Goal: Transaction & Acquisition: Download file/media

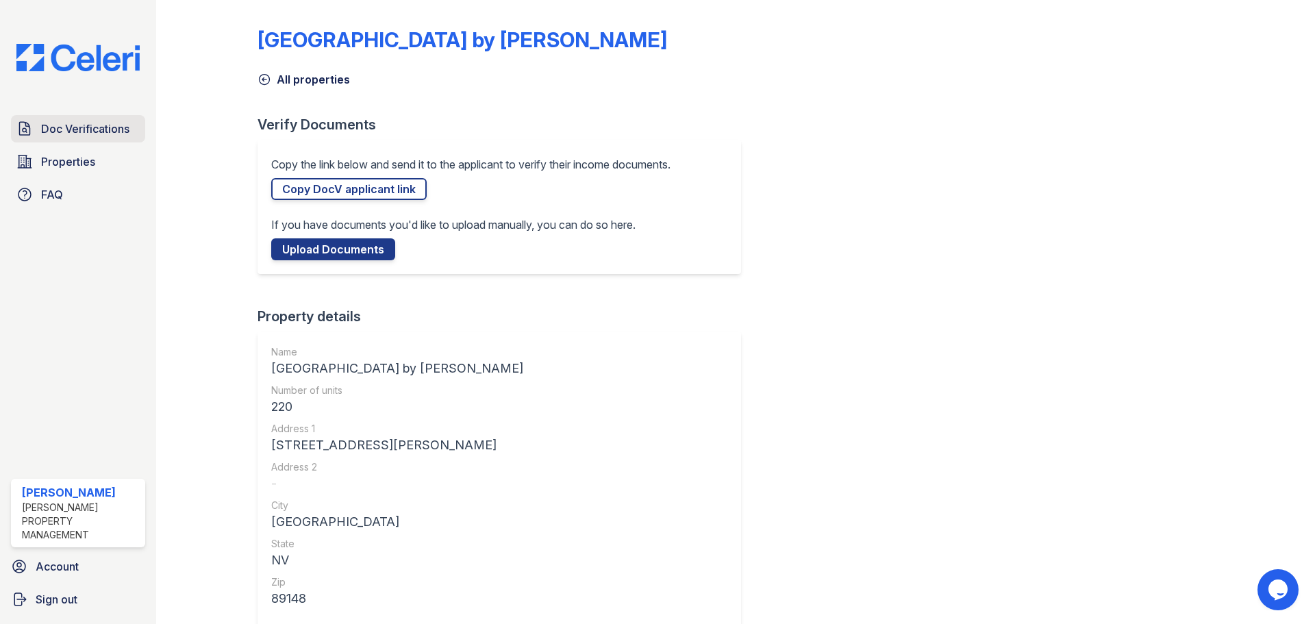
click at [51, 127] on span "Doc Verifications" at bounding box center [85, 129] width 88 height 16
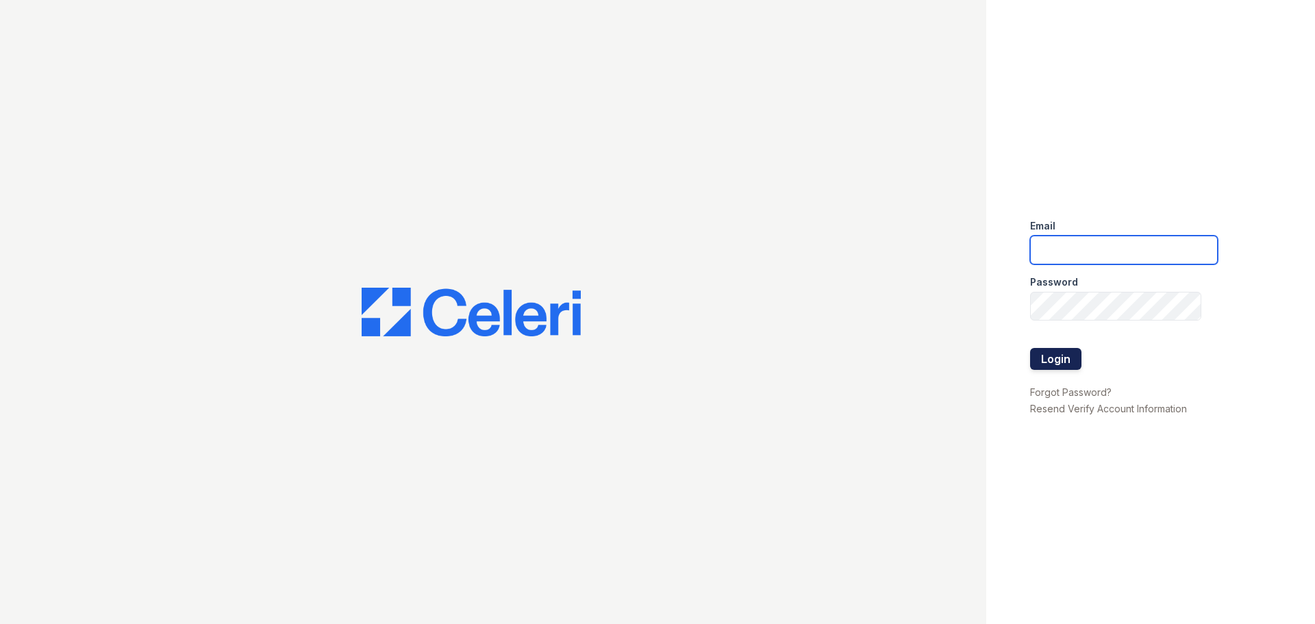
type input "ednar@loganpm.com"
click at [1056, 362] on button "Login" at bounding box center [1055, 359] width 51 height 22
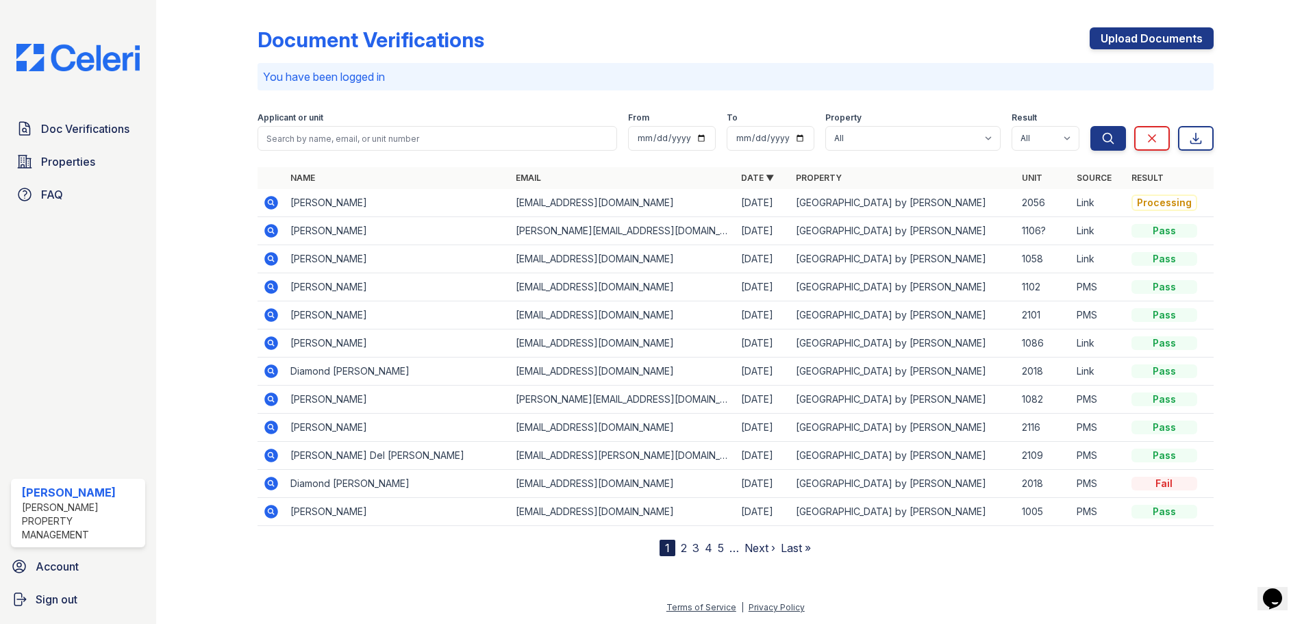
click at [273, 206] on icon at bounding box center [271, 203] width 14 height 14
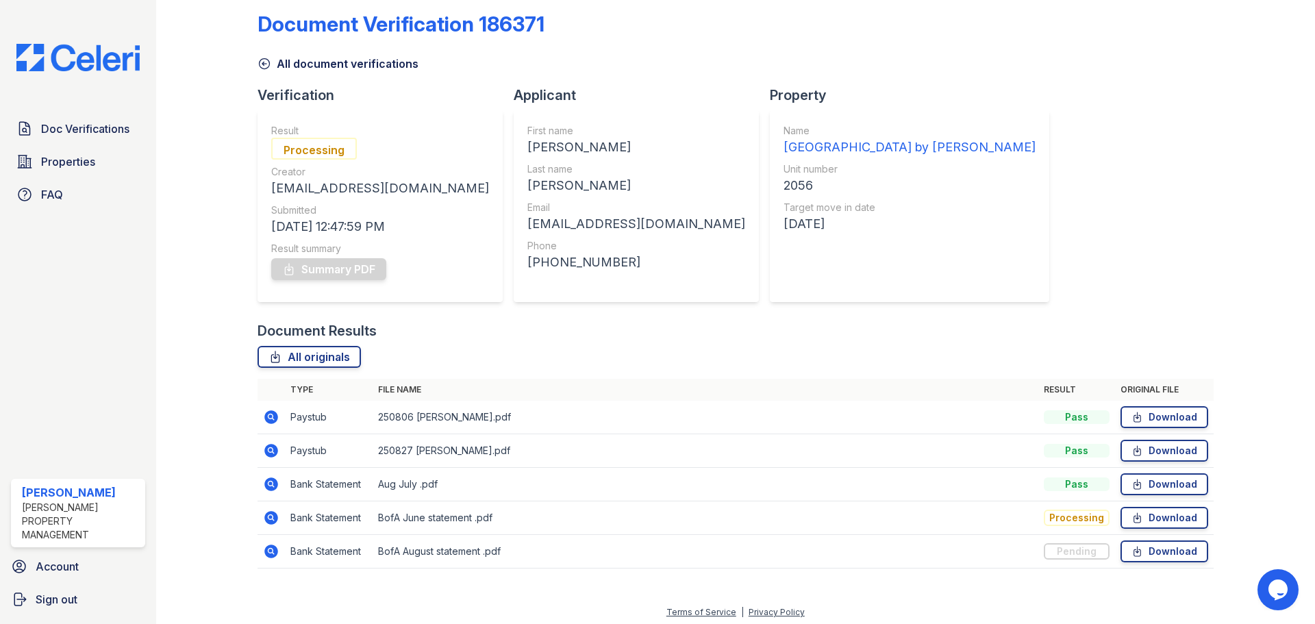
scroll to position [21, 0]
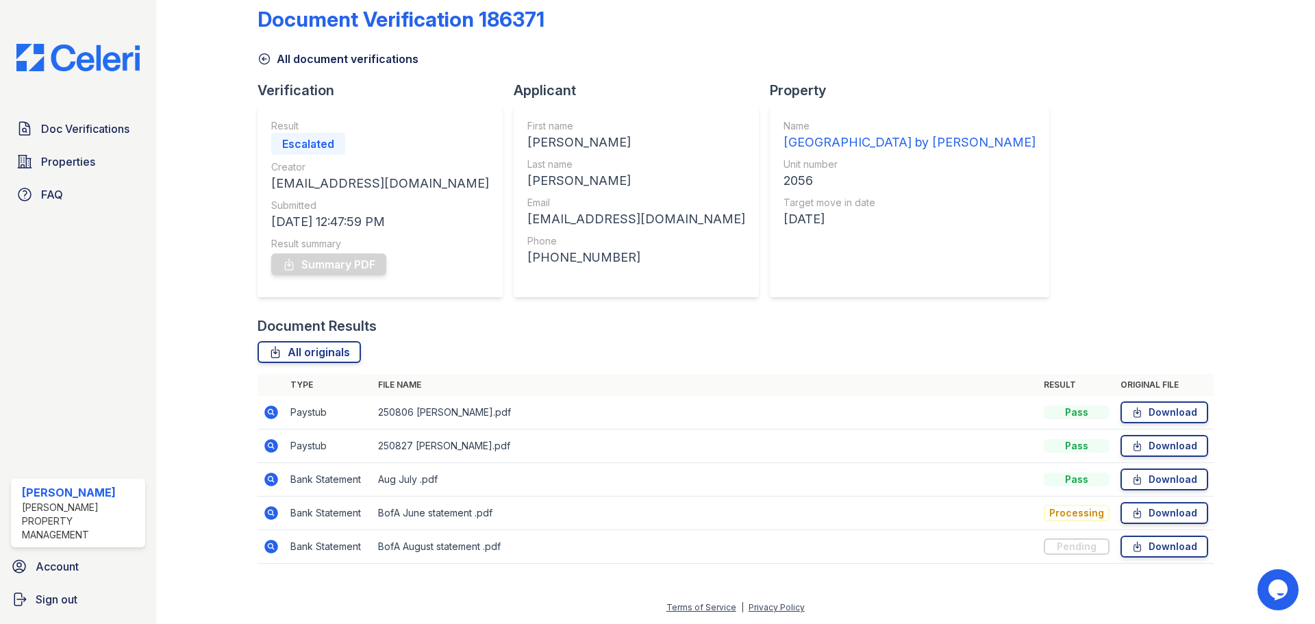
click at [268, 414] on icon at bounding box center [271, 412] width 16 height 16
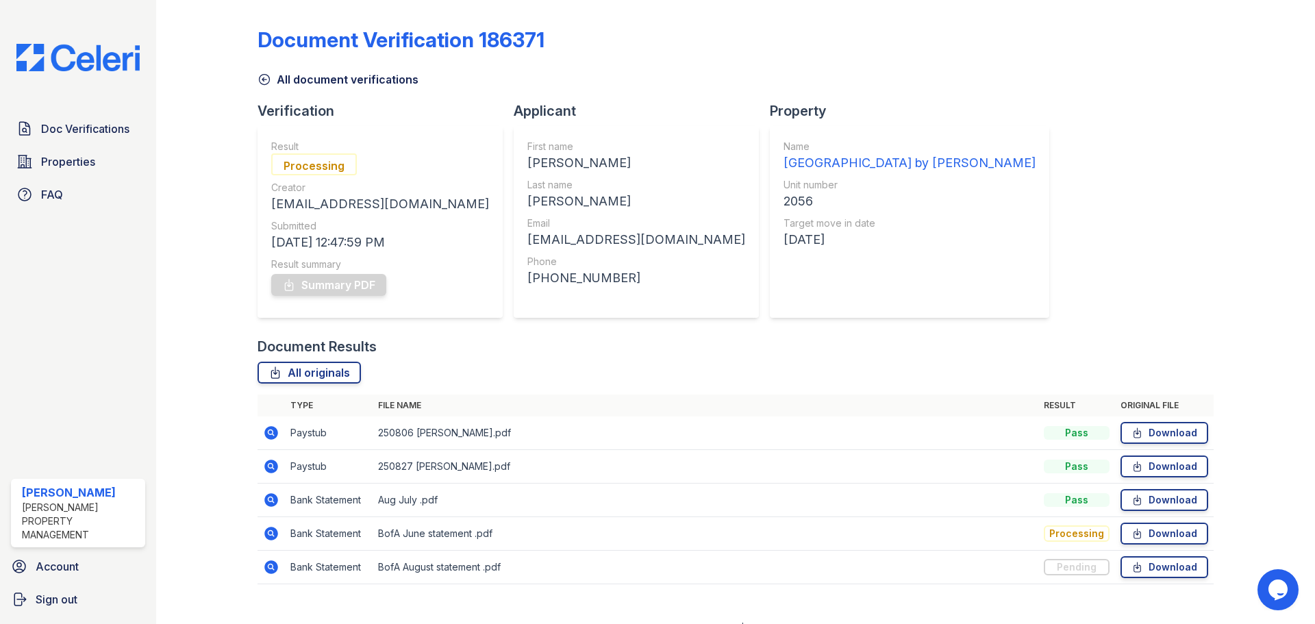
click at [274, 469] on icon at bounding box center [271, 467] width 14 height 14
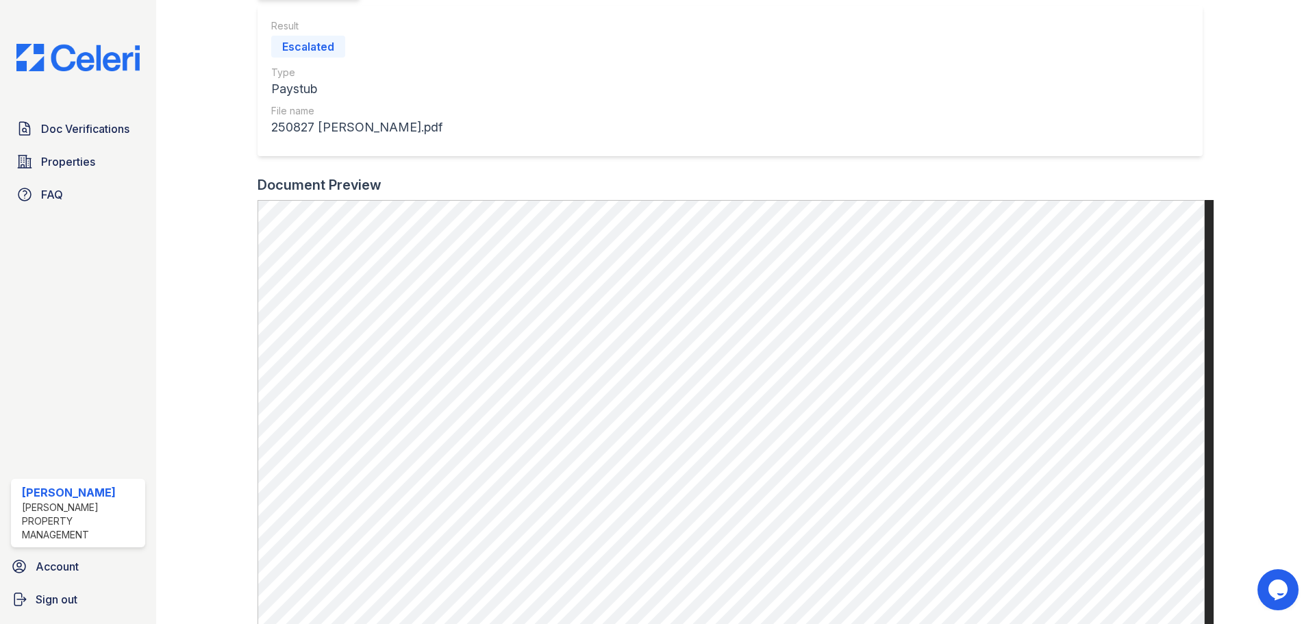
scroll to position [206, 0]
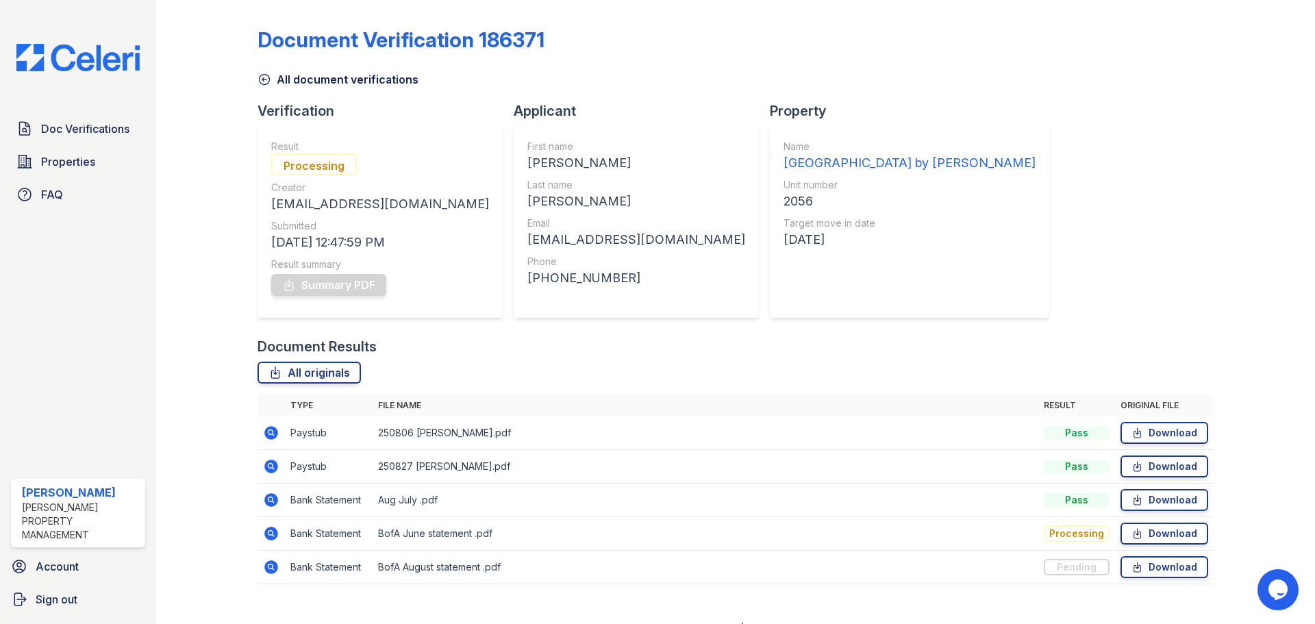
click at [269, 501] on icon at bounding box center [271, 500] width 16 height 16
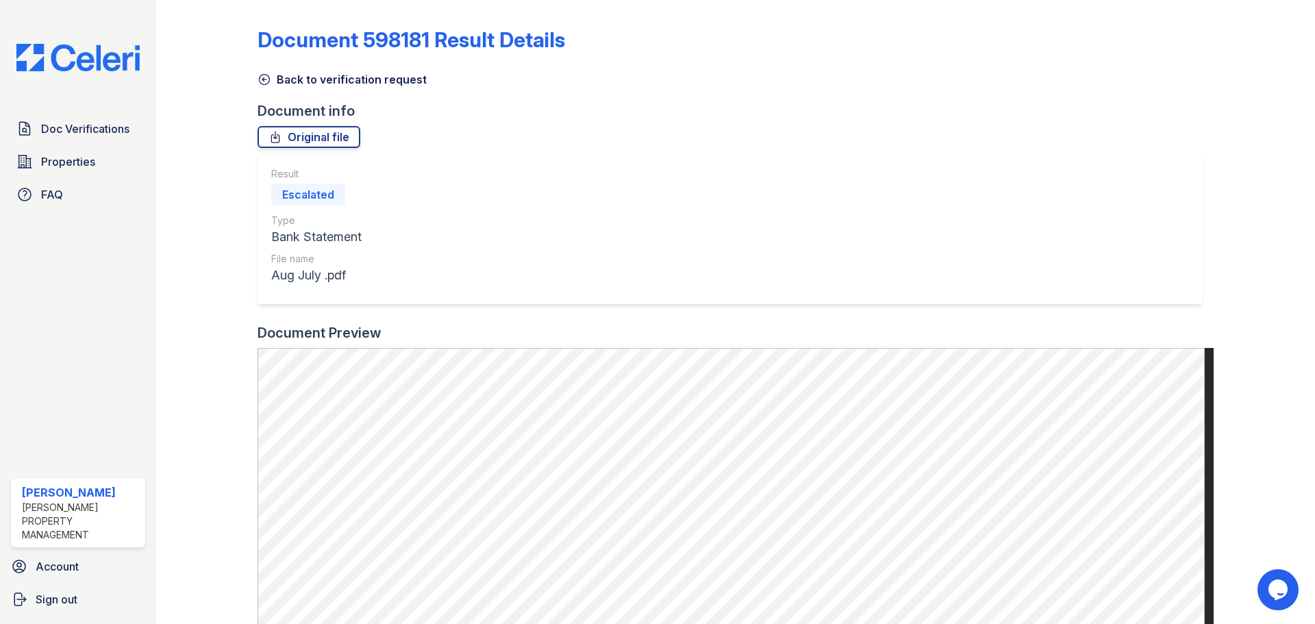
click at [266, 79] on icon at bounding box center [265, 80] width 14 height 14
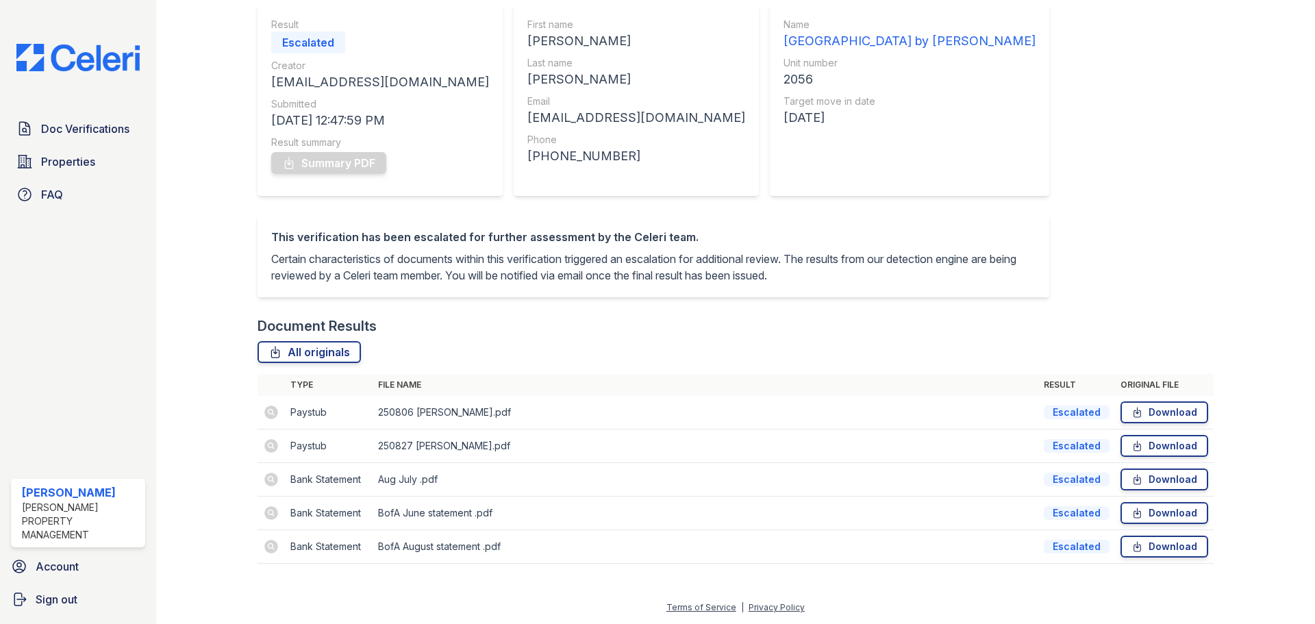
scroll to position [138, 0]
click at [274, 482] on td at bounding box center [271, 480] width 27 height 34
click at [1155, 484] on link "Download" at bounding box center [1165, 480] width 88 height 22
click at [1144, 534] on td "Download" at bounding box center [1164, 547] width 99 height 34
click at [1146, 543] on link "Download" at bounding box center [1165, 547] width 88 height 22
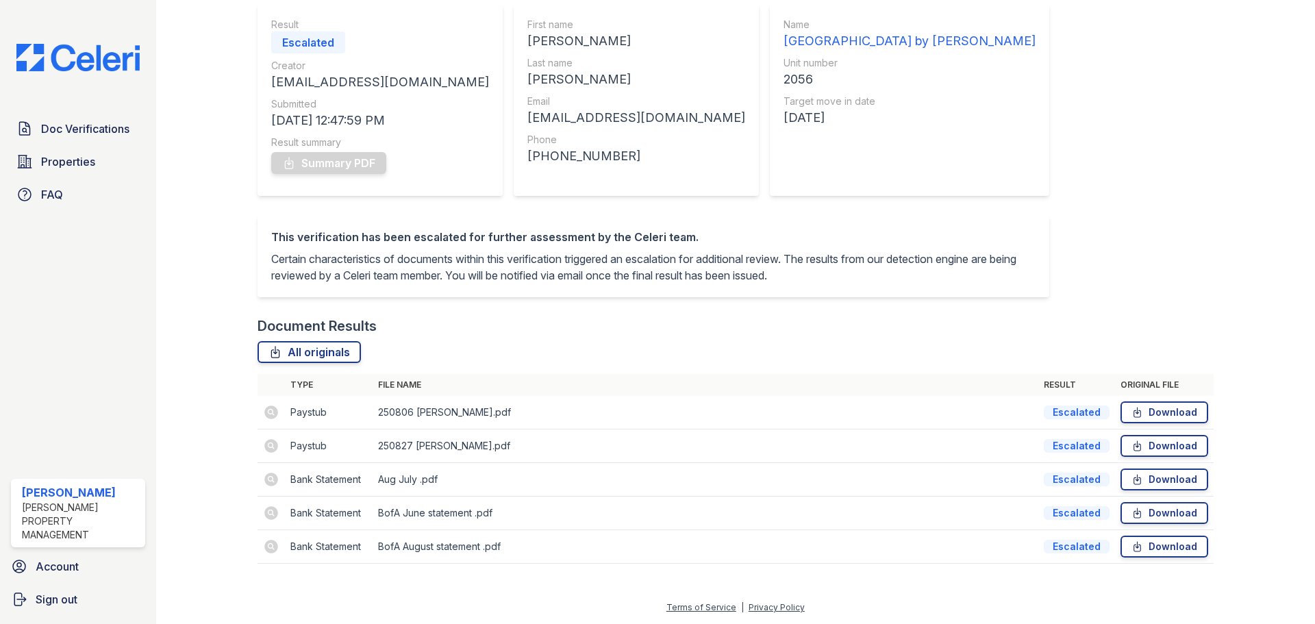
scroll to position [0, 0]
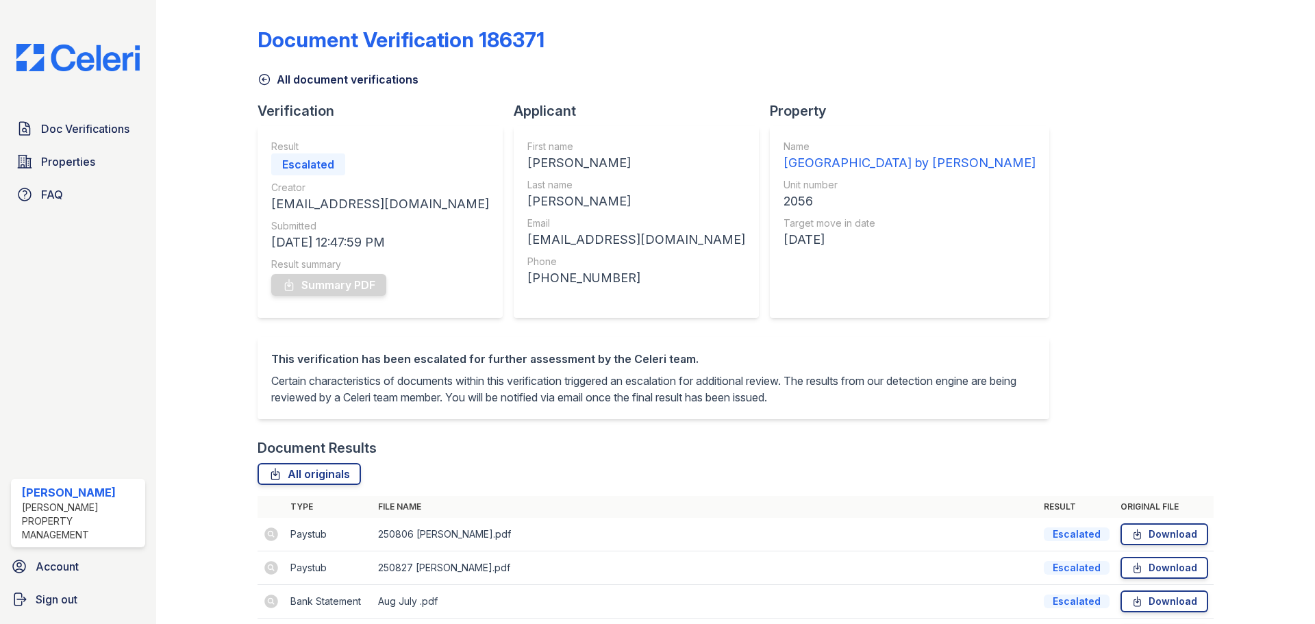
click at [264, 79] on icon at bounding box center [265, 80] width 14 height 14
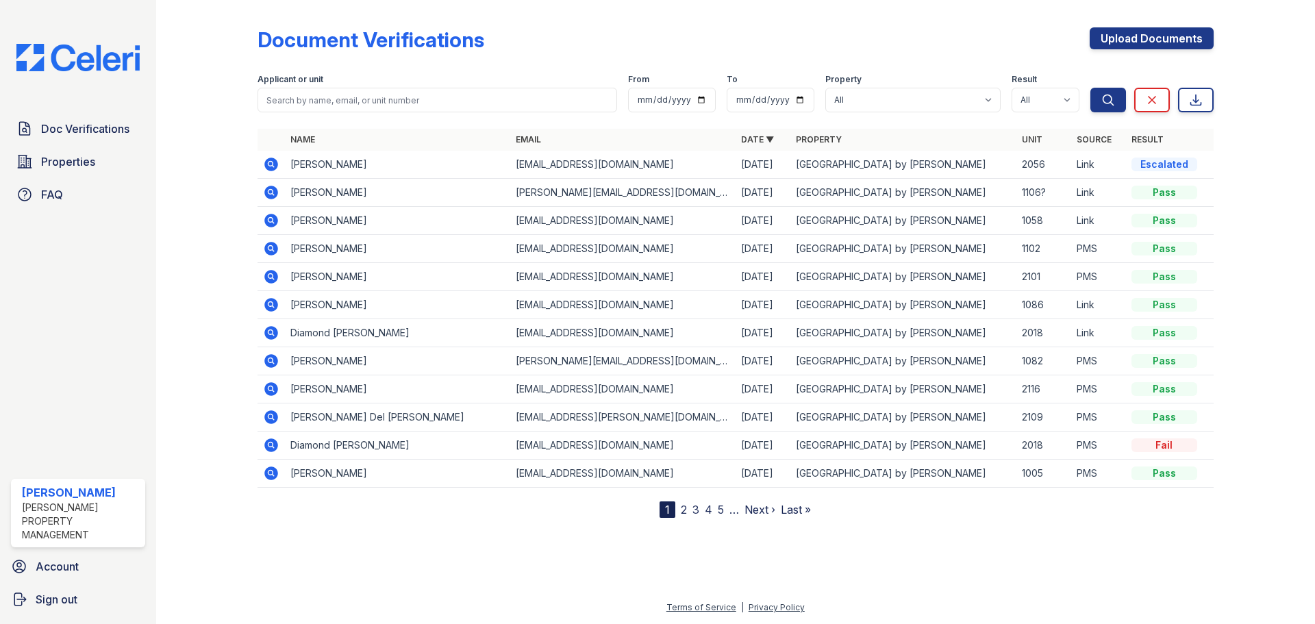
click at [273, 166] on icon at bounding box center [271, 164] width 16 height 16
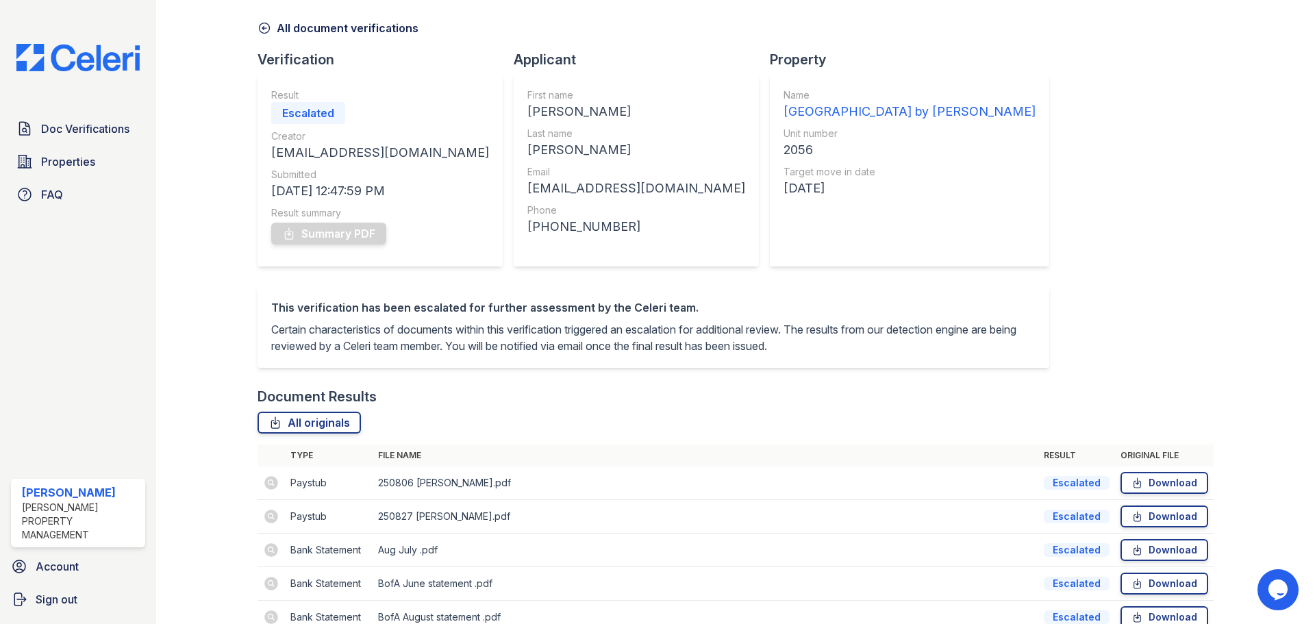
scroll to position [138, 0]
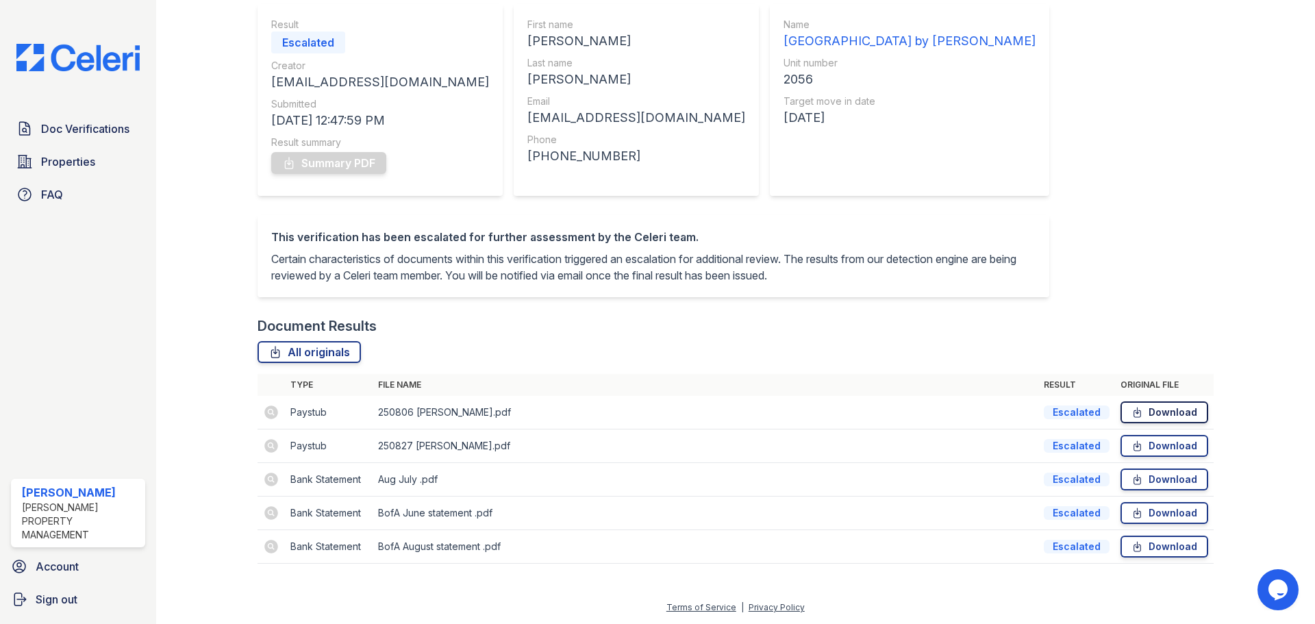
click at [1171, 412] on link "Download" at bounding box center [1165, 412] width 88 height 22
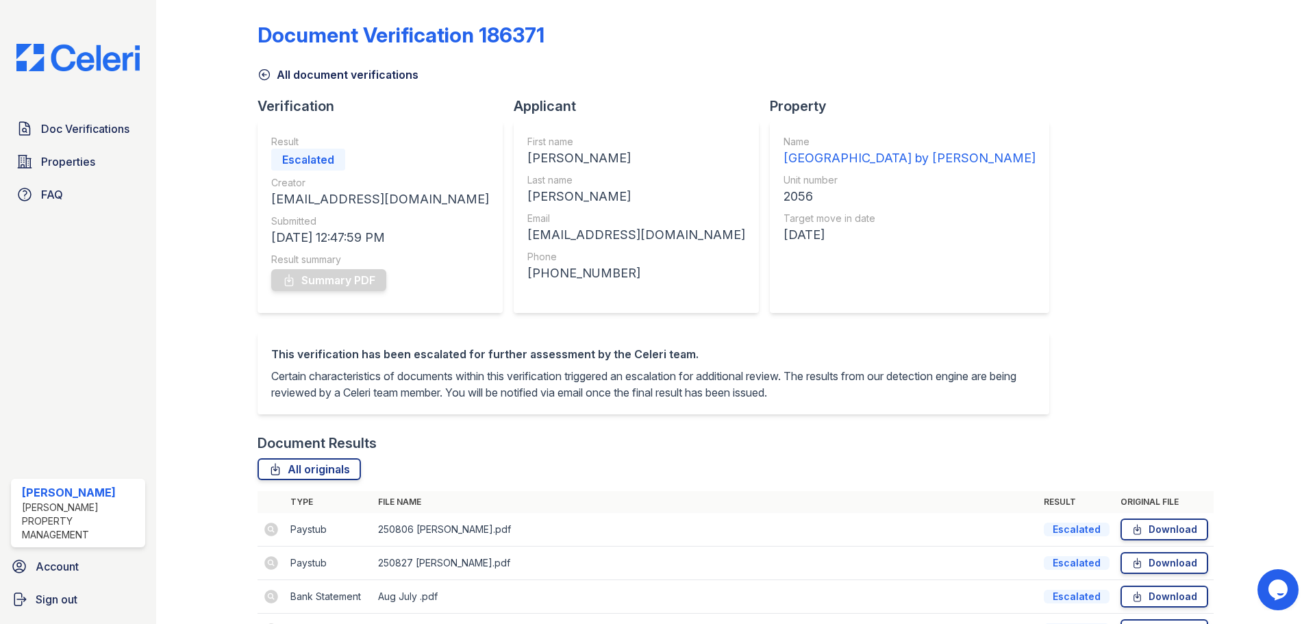
scroll to position [0, 0]
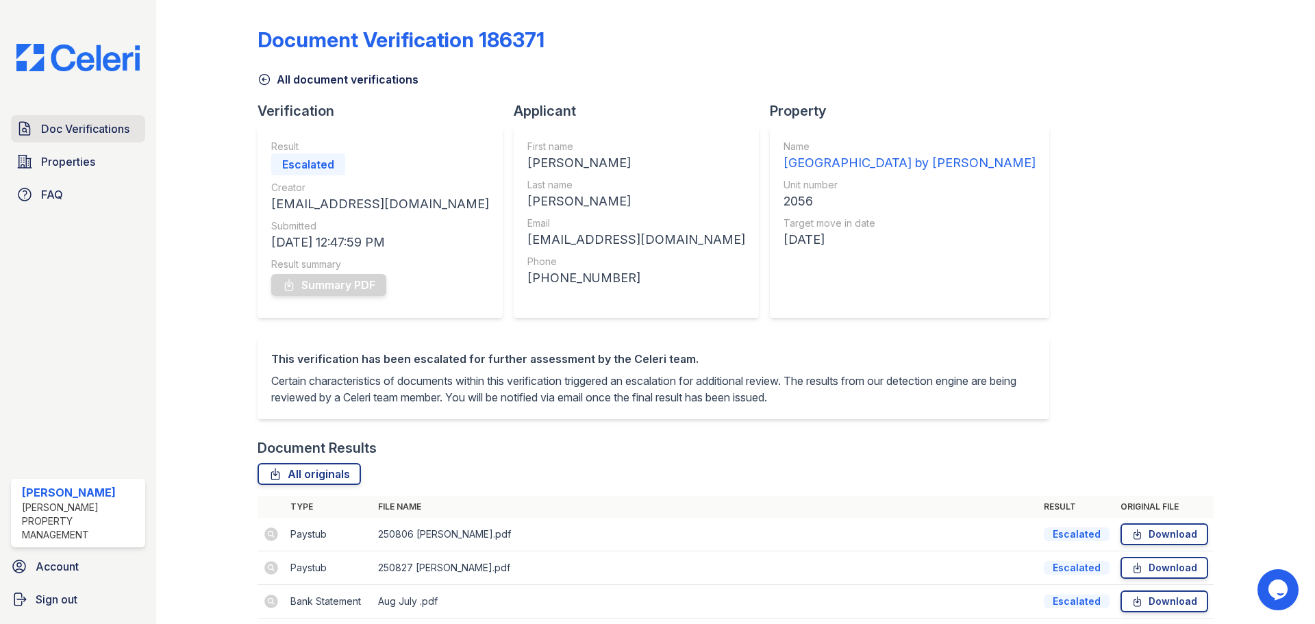
click at [52, 127] on span "Doc Verifications" at bounding box center [85, 129] width 88 height 16
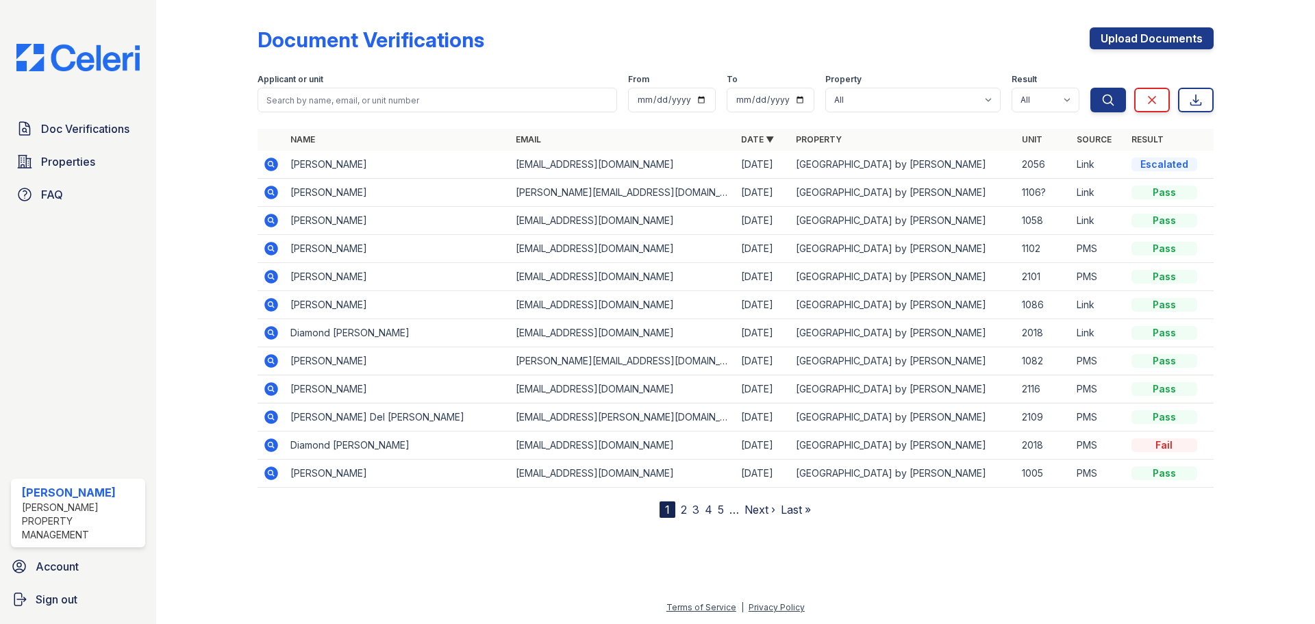
click at [271, 165] on icon at bounding box center [270, 163] width 3 height 3
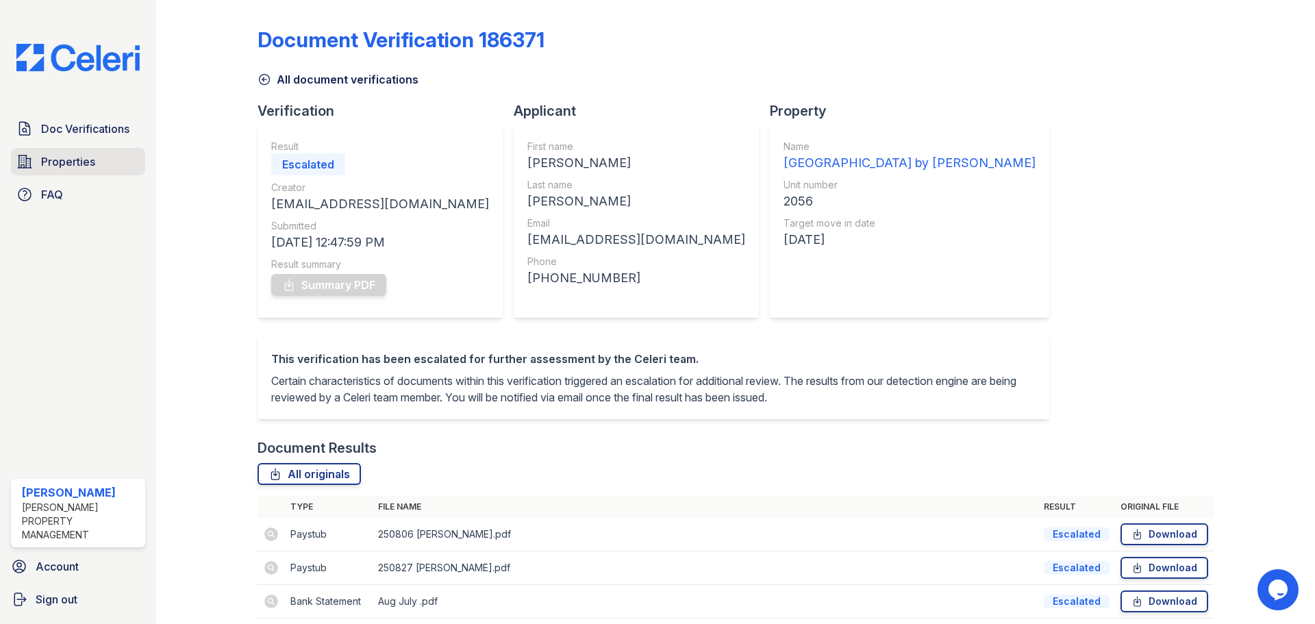
click at [23, 162] on icon at bounding box center [25, 162] width 14 height 12
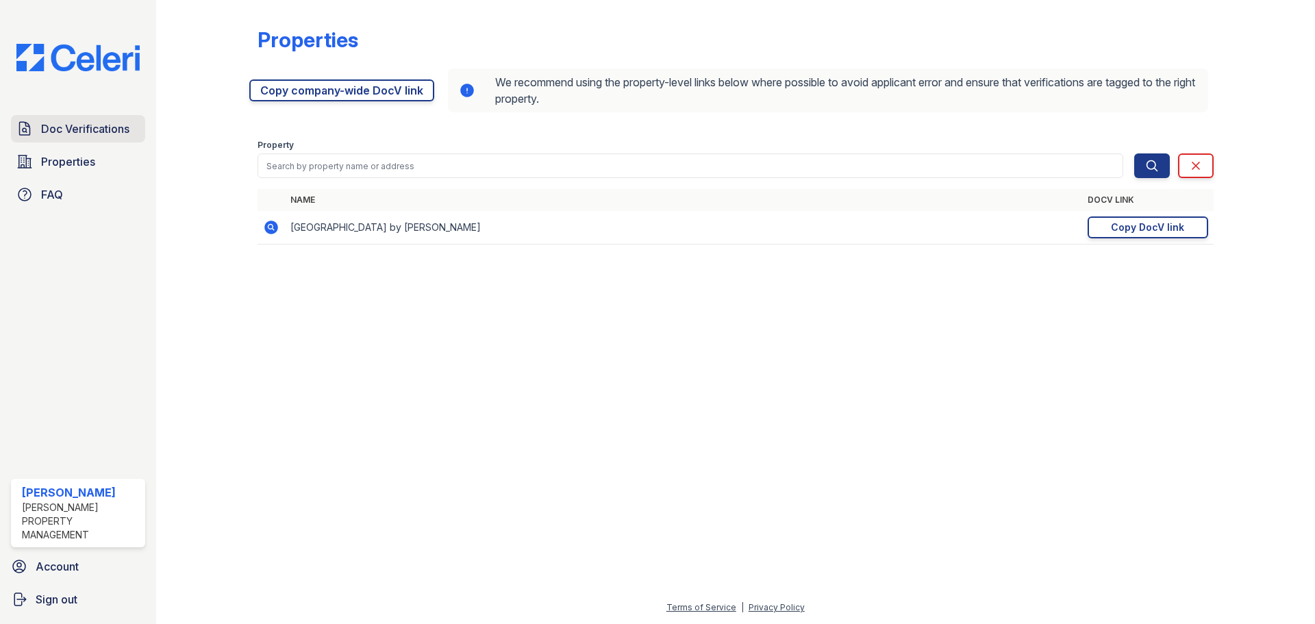
click at [25, 134] on icon at bounding box center [24, 129] width 16 height 16
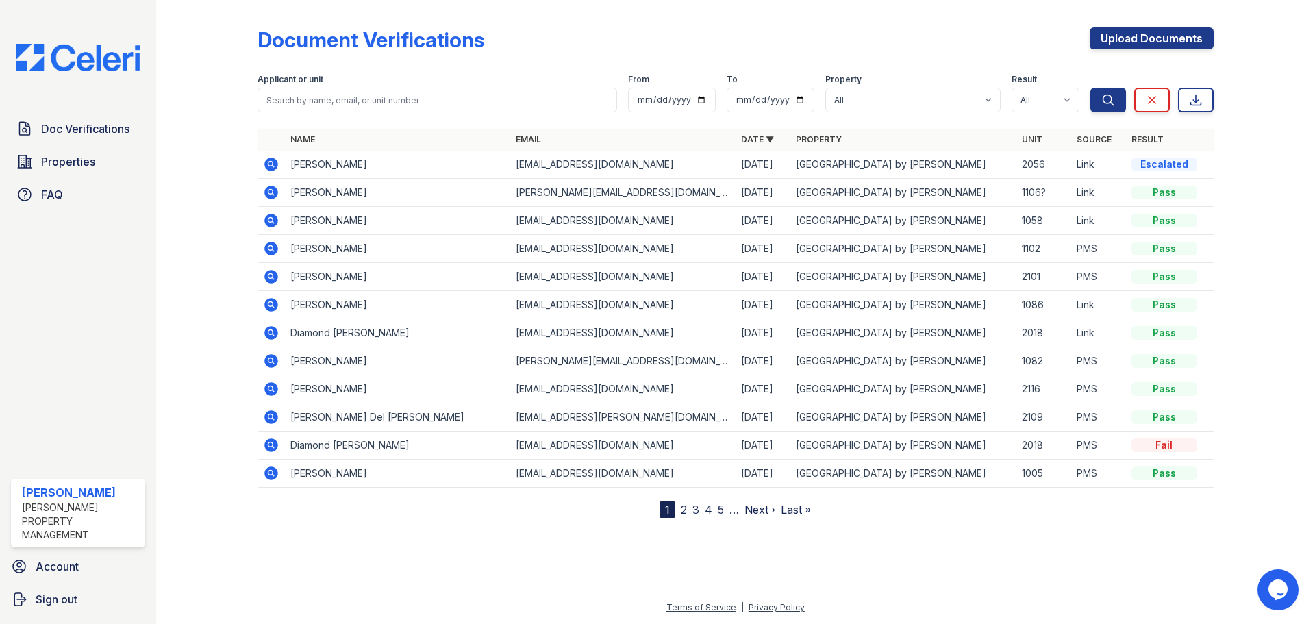
click at [271, 164] on icon at bounding box center [270, 163] width 3 height 3
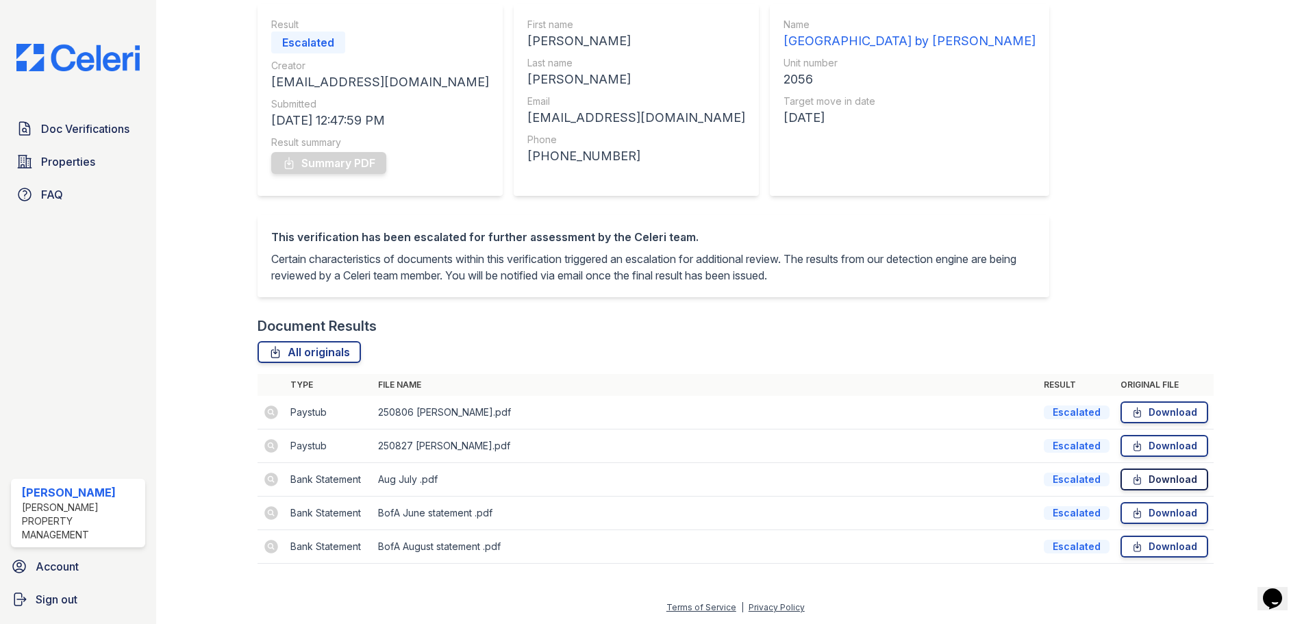
scroll to position [137, 0]
click at [1173, 415] on link "Download" at bounding box center [1165, 412] width 88 height 22
click at [1153, 449] on link "Download" at bounding box center [1165, 446] width 88 height 22
click at [1169, 481] on link "Download" at bounding box center [1165, 480] width 88 height 22
click at [1145, 549] on link "Download" at bounding box center [1165, 547] width 88 height 22
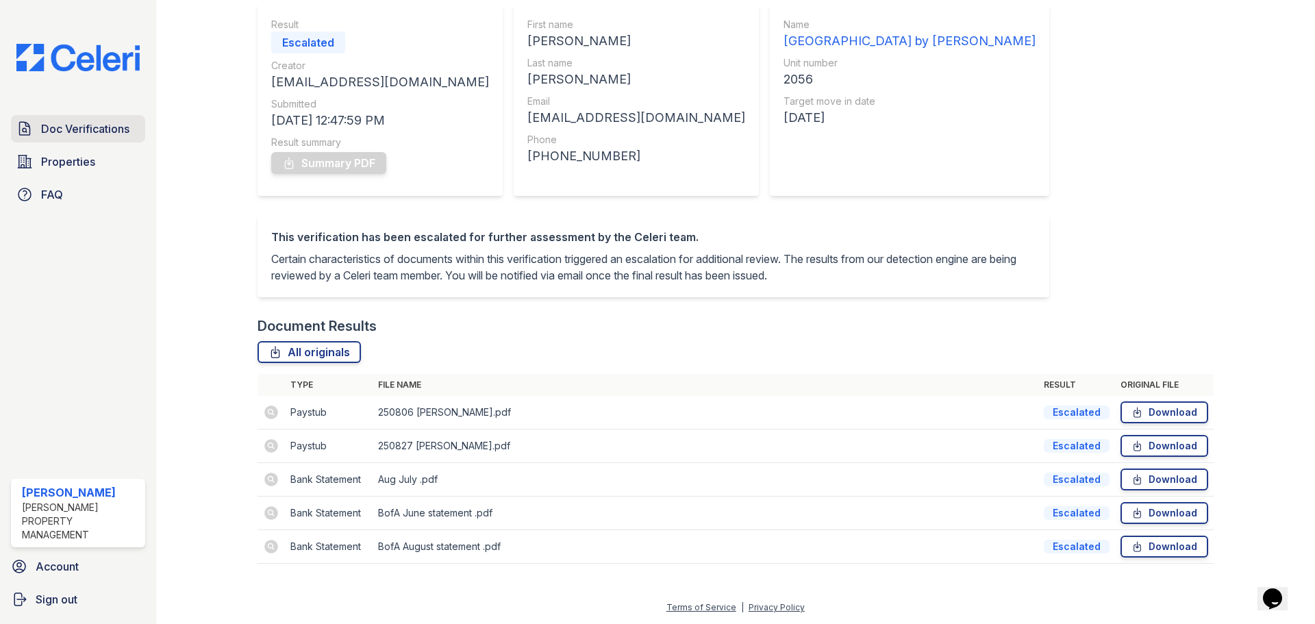
click at [39, 131] on link "Doc Verifications" at bounding box center [78, 128] width 134 height 27
